Goal: Information Seeking & Learning: Learn about a topic

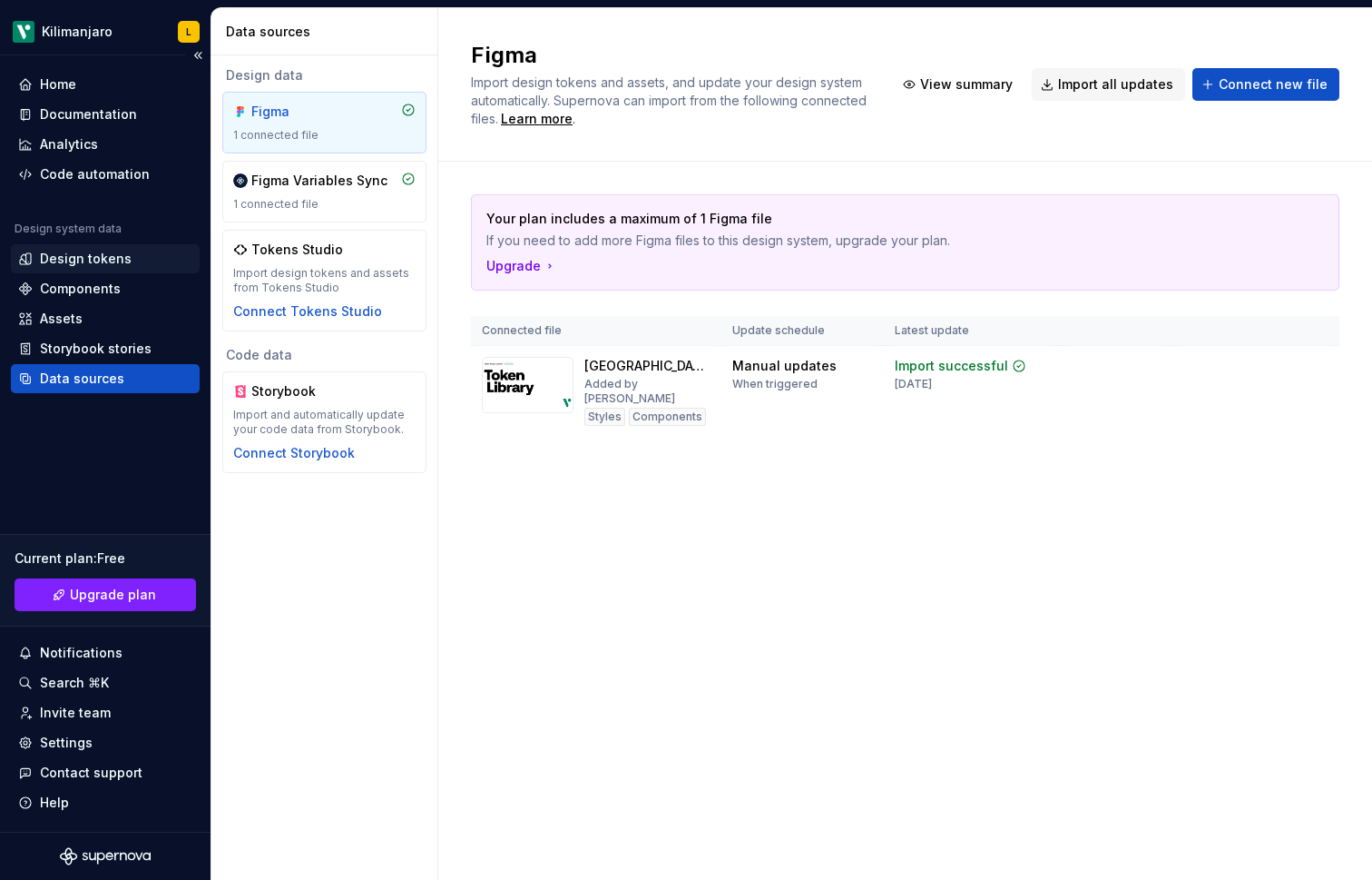
click at [97, 257] on div "Design tokens" at bounding box center [86, 258] width 92 height 18
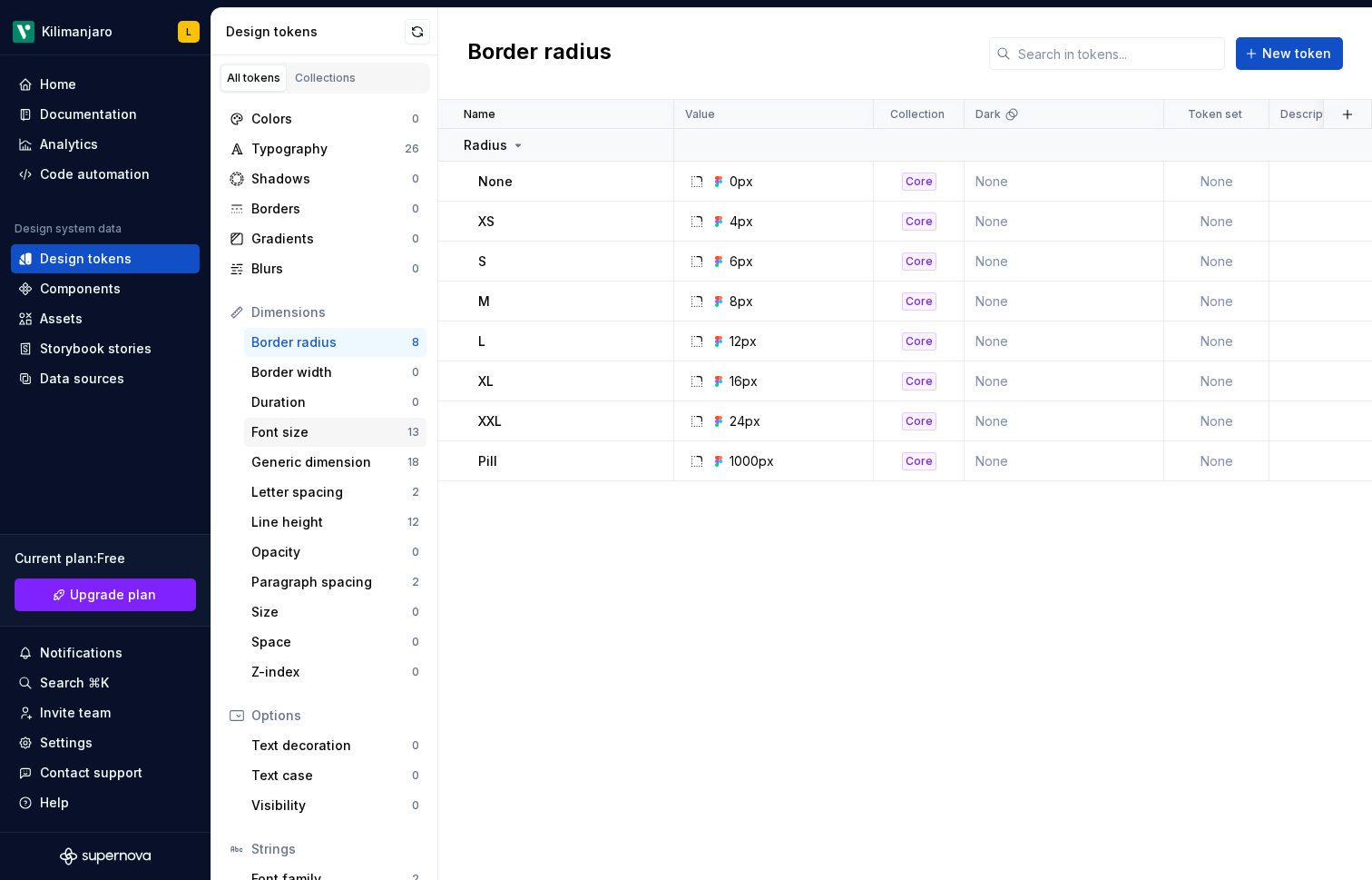
click at [334, 438] on div "Font size" at bounding box center [329, 432] width 156 height 18
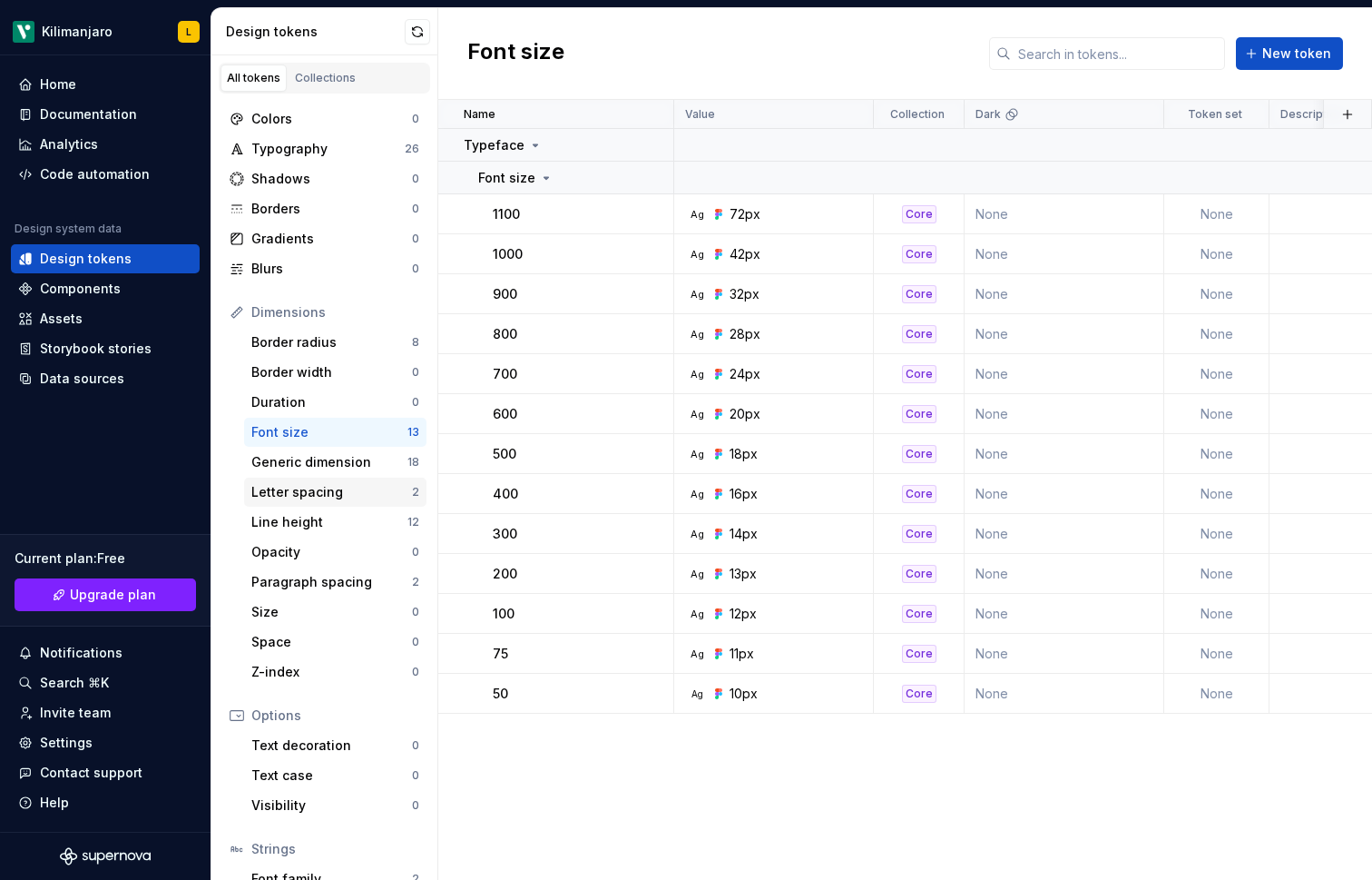
click at [336, 493] on div "Letter spacing" at bounding box center [331, 492] width 160 height 18
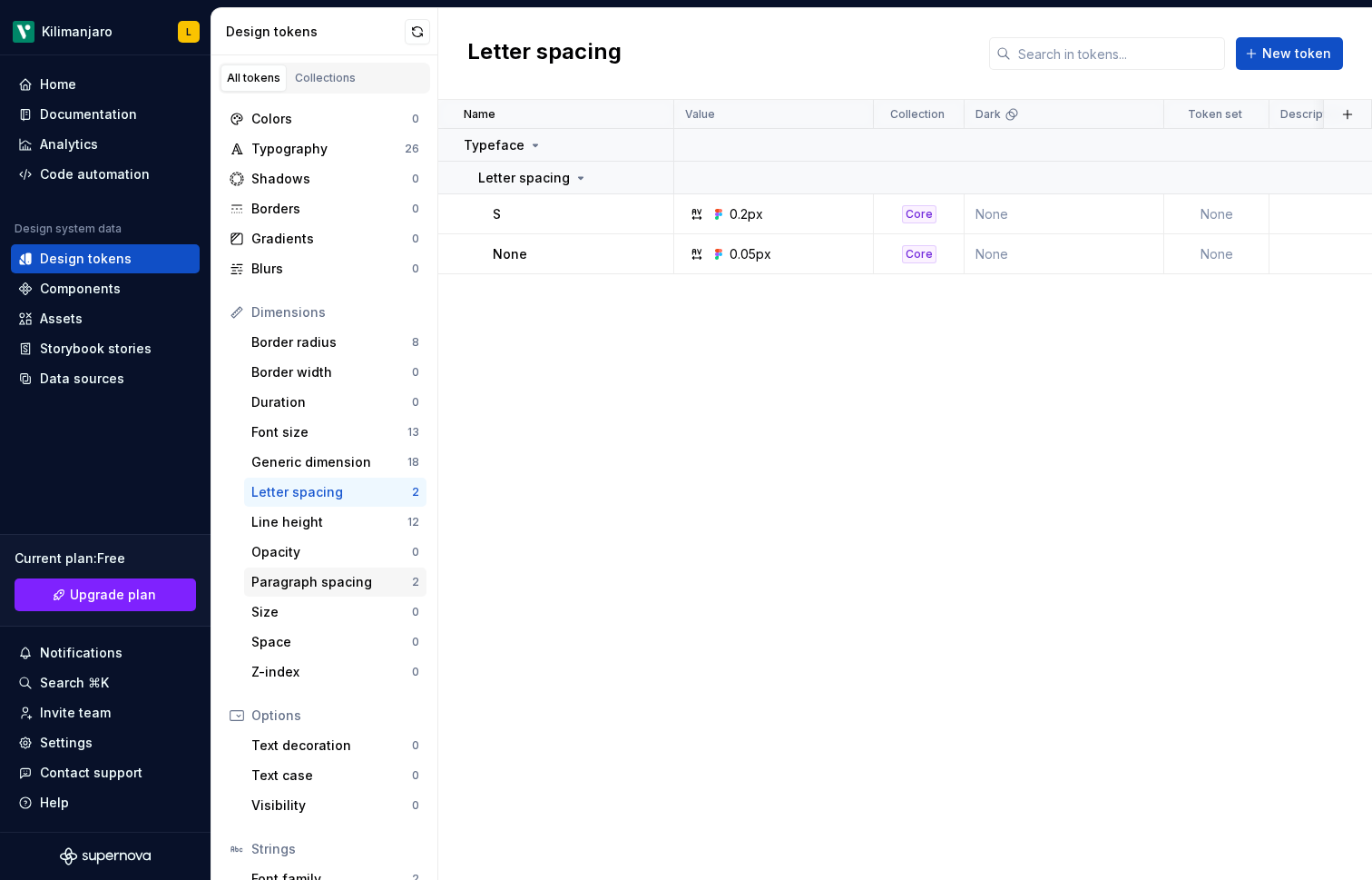
click at [338, 581] on div "Paragraph spacing" at bounding box center [331, 582] width 160 height 18
click at [291, 119] on div "Colors" at bounding box center [331, 118] width 160 height 18
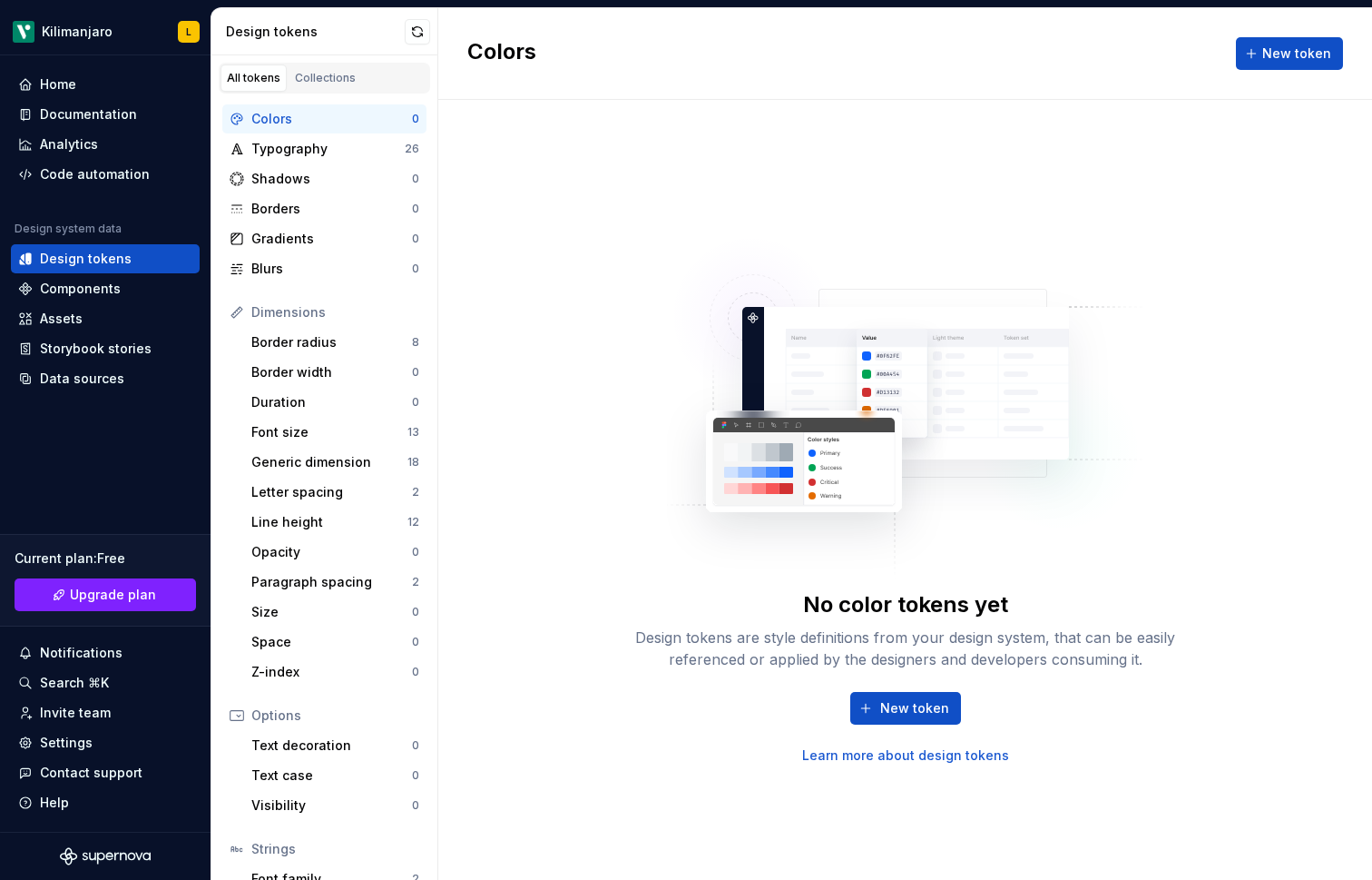
click at [942, 754] on link "Learn more about design tokens" at bounding box center [906, 755] width 207 height 18
click at [316, 146] on div "Typography" at bounding box center [328, 148] width 154 height 18
